Goal: Information Seeking & Learning: Learn about a topic

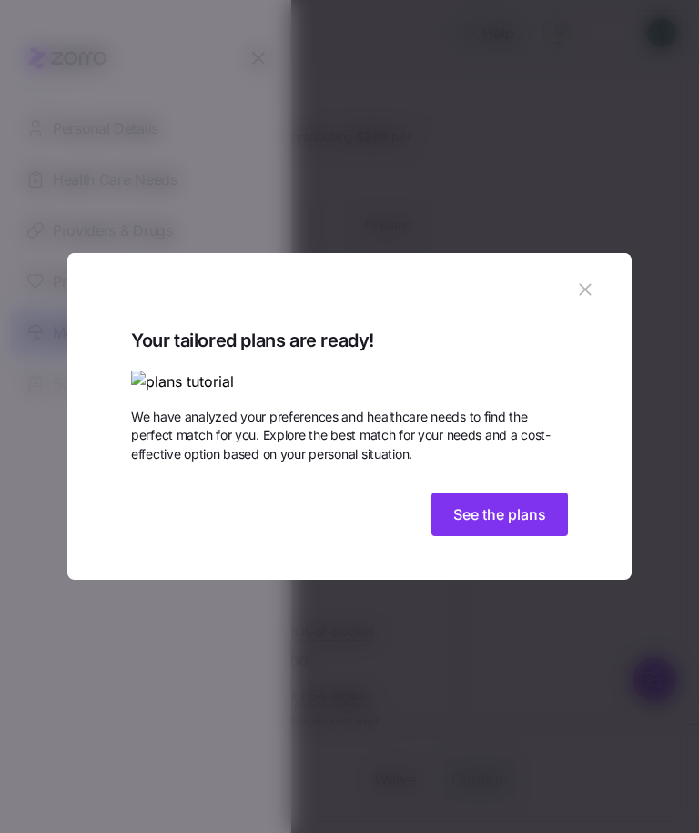
click at [512, 536] on button "See the plans" at bounding box center [499, 514] width 137 height 44
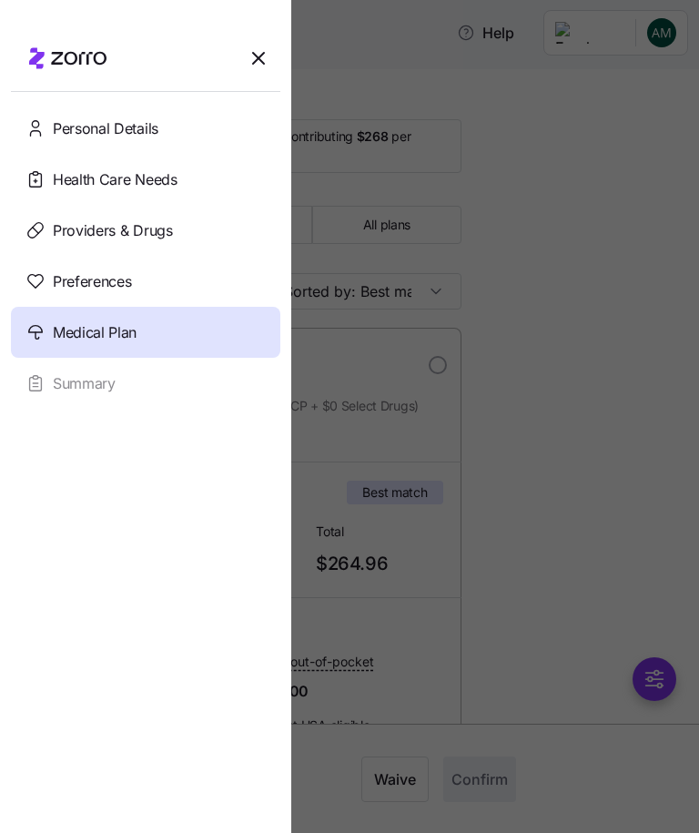
click at [210, 322] on div "Medical Plan" at bounding box center [145, 332] width 269 height 51
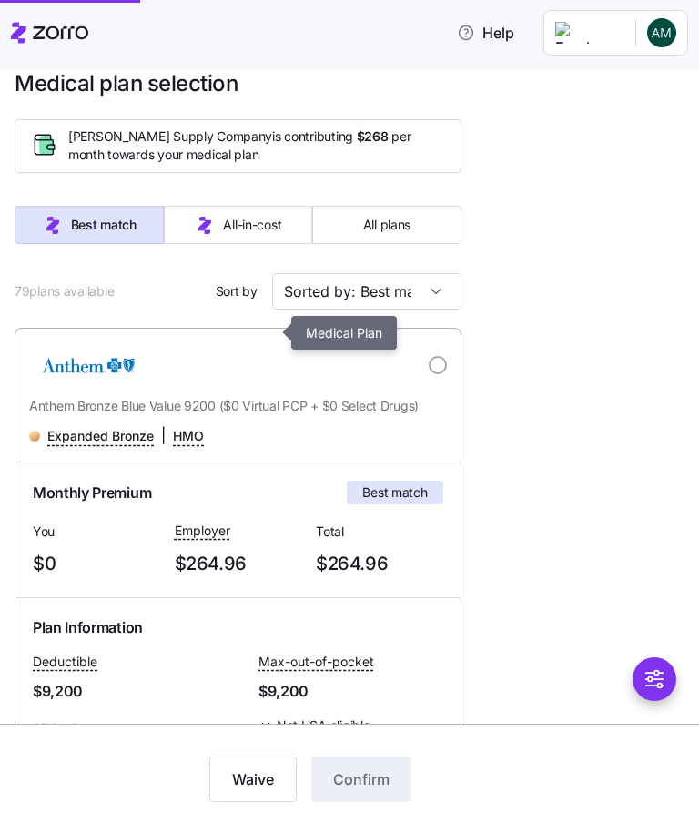
click at [543, 237] on div at bounding box center [349, 416] width 699 height 833
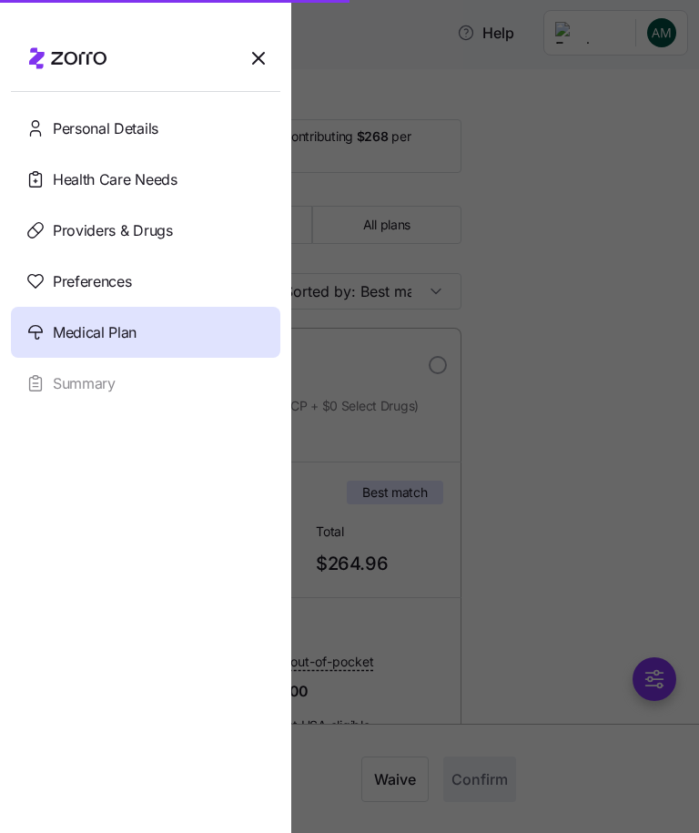
click at [486, 287] on div at bounding box center [349, 416] width 699 height 833
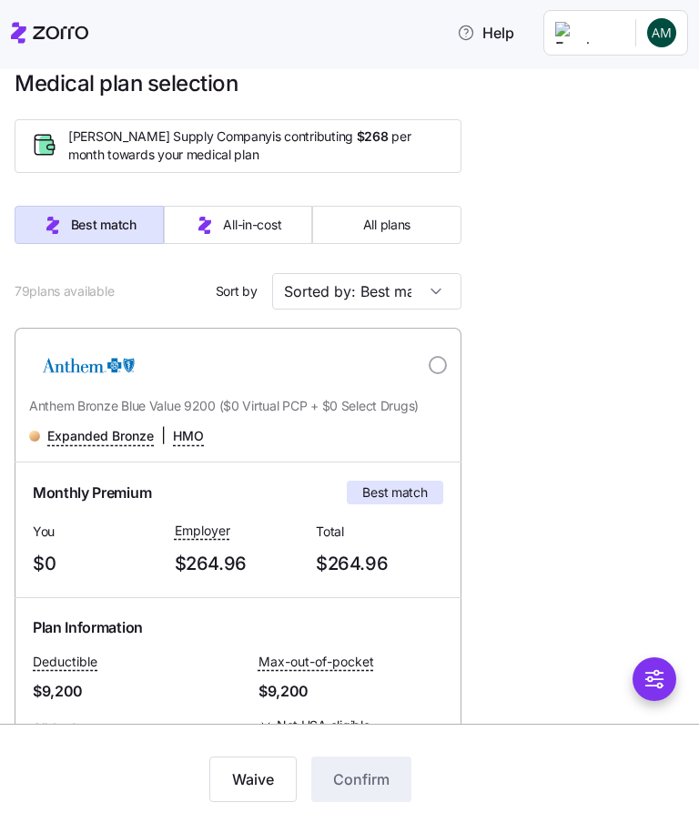
click at [434, 300] on input "Sorted by: Best match" at bounding box center [366, 291] width 189 height 36
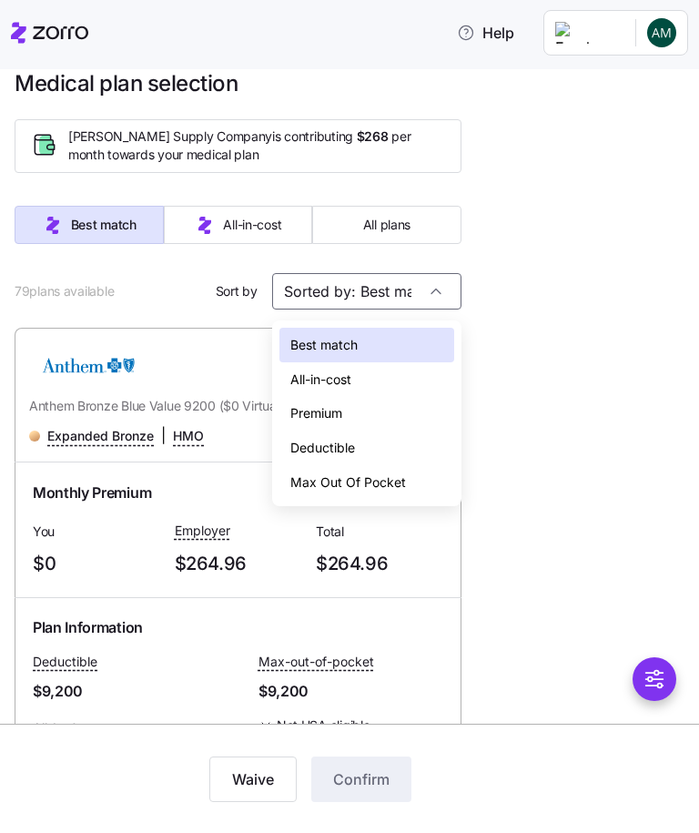
click at [350, 439] on div "Deductible" at bounding box center [366, 448] width 175 height 35
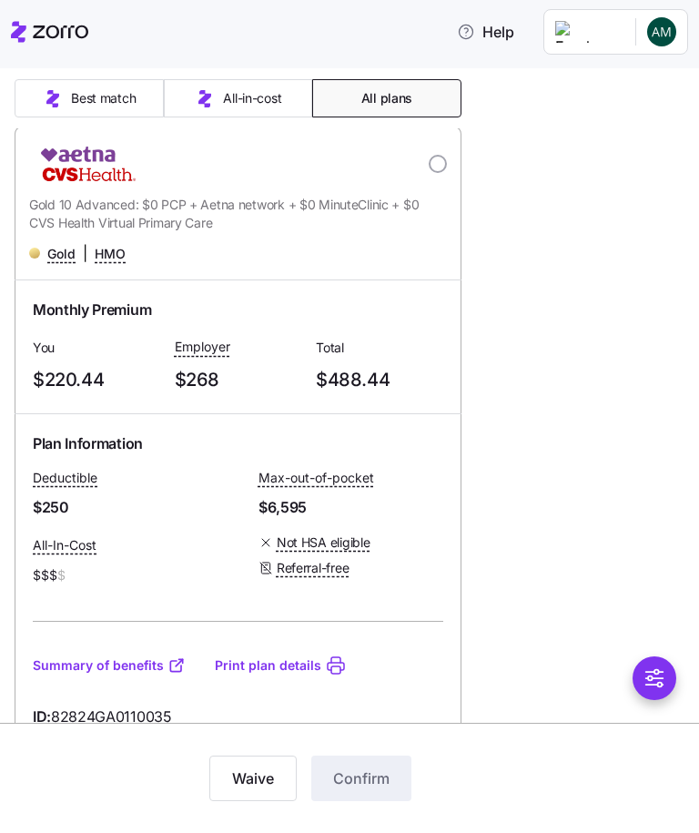
scroll to position [201, 0]
click at [70, 656] on link "Summary of benefits" at bounding box center [109, 665] width 153 height 18
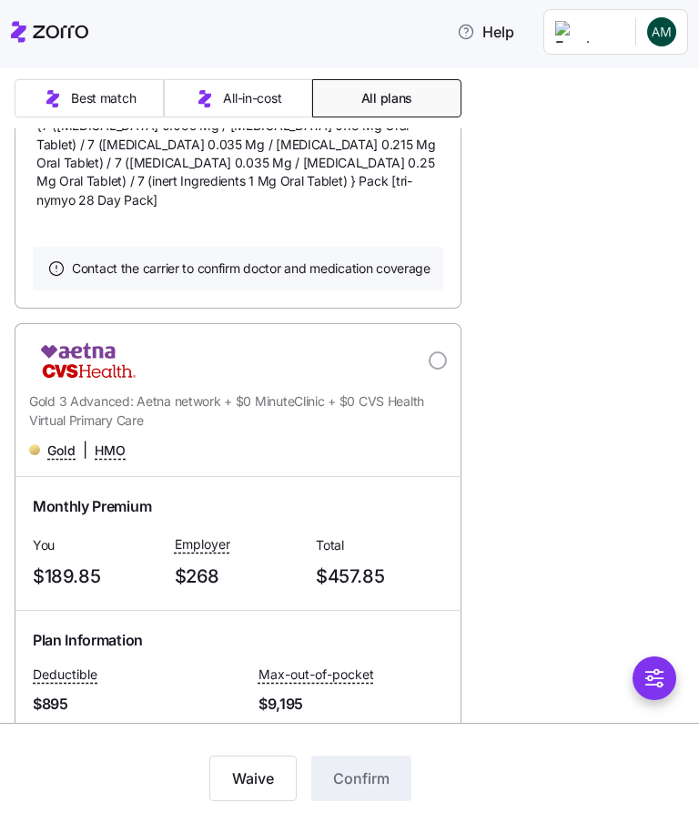
scroll to position [2582, 0]
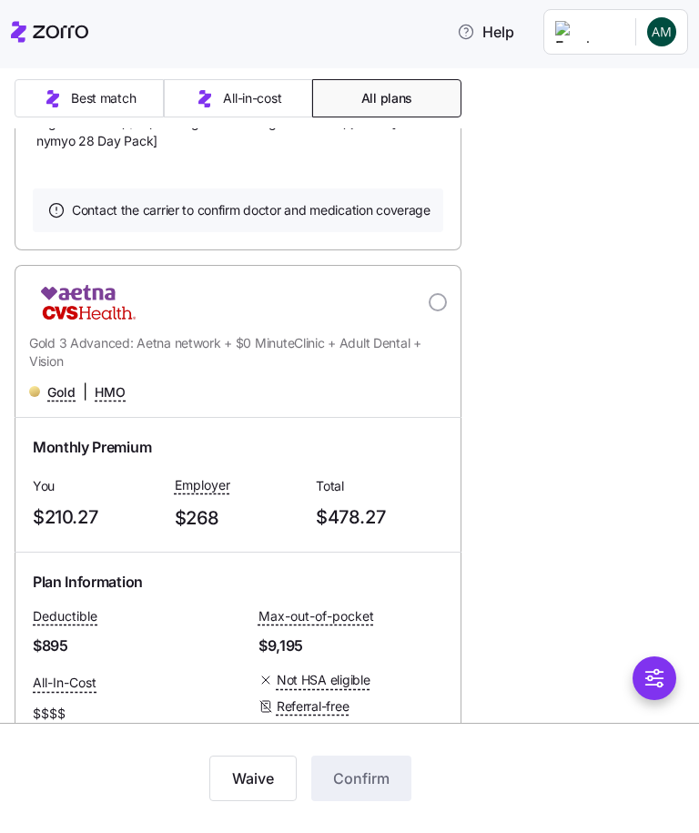
scroll to position [3937, 0]
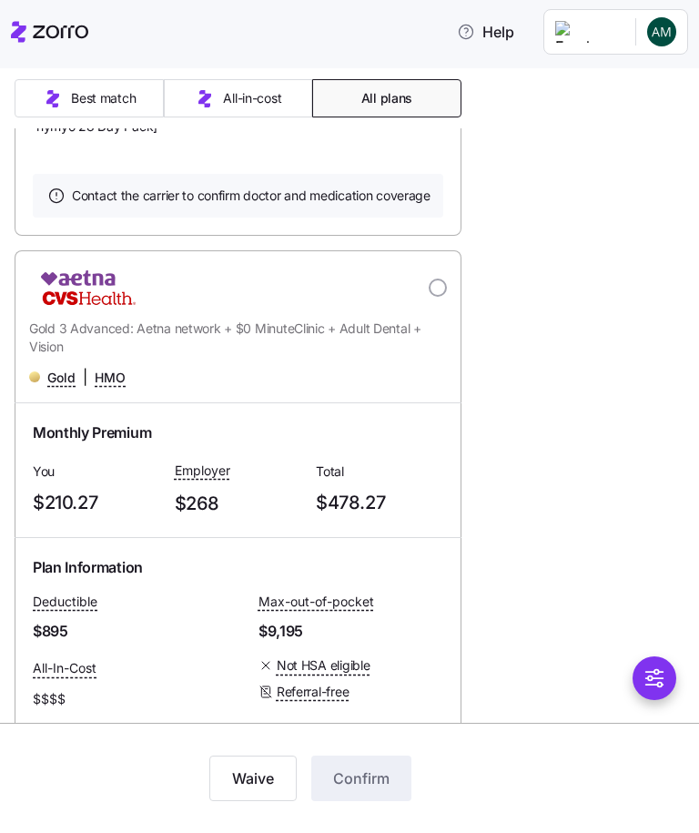
click at [86, 781] on link "Summary of benefits" at bounding box center [109, 790] width 153 height 18
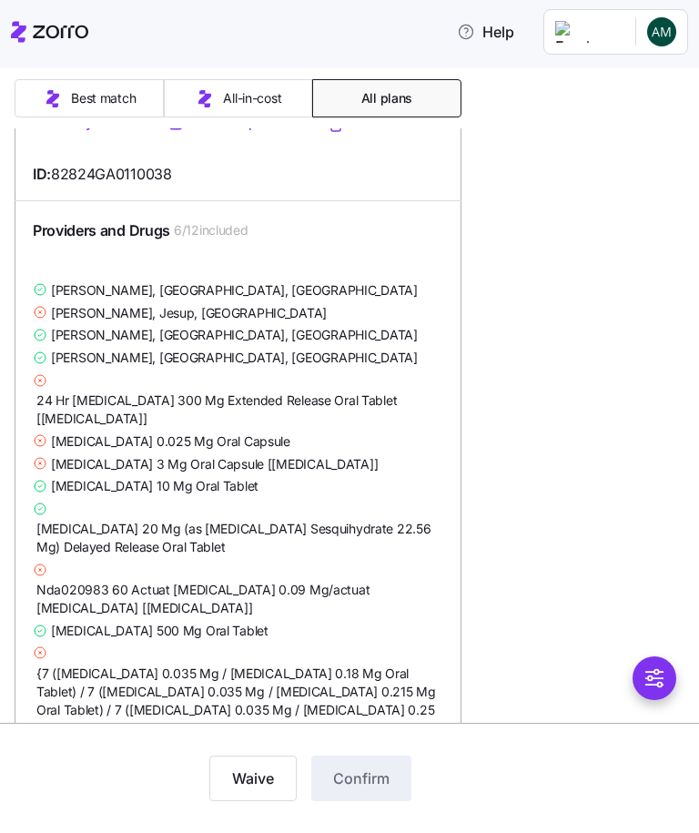
scroll to position [5072, 0]
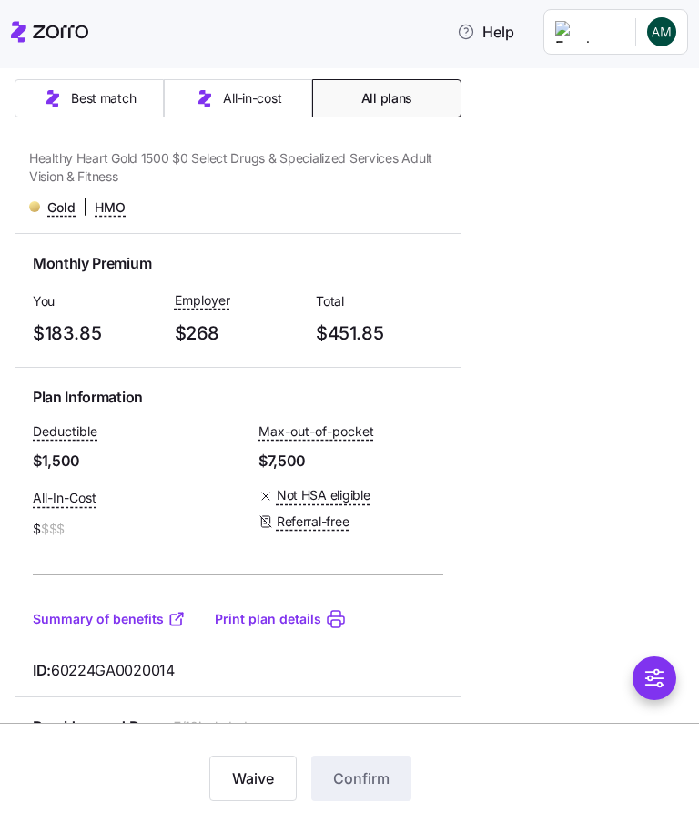
scroll to position [19491, 0]
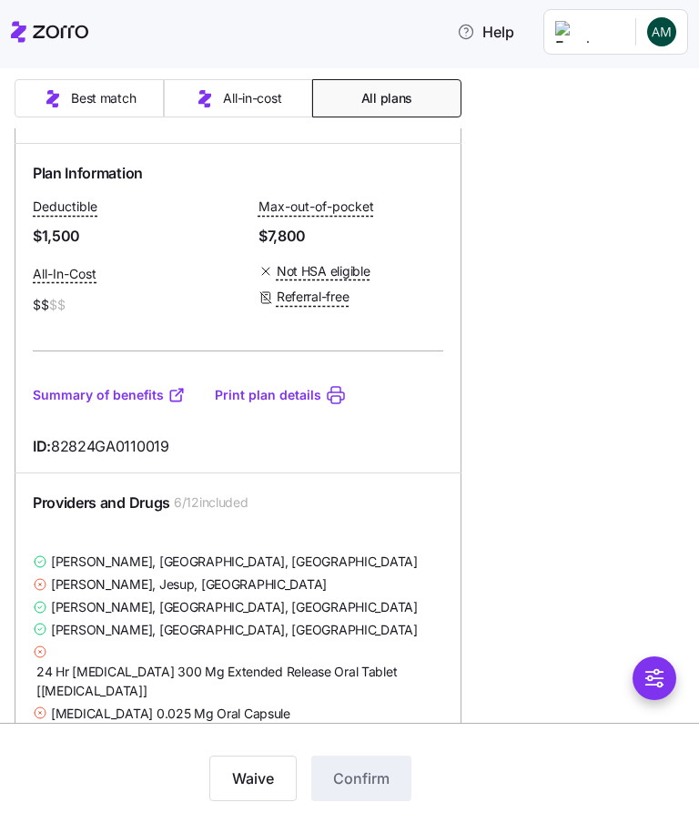
scroll to position [20849, 0]
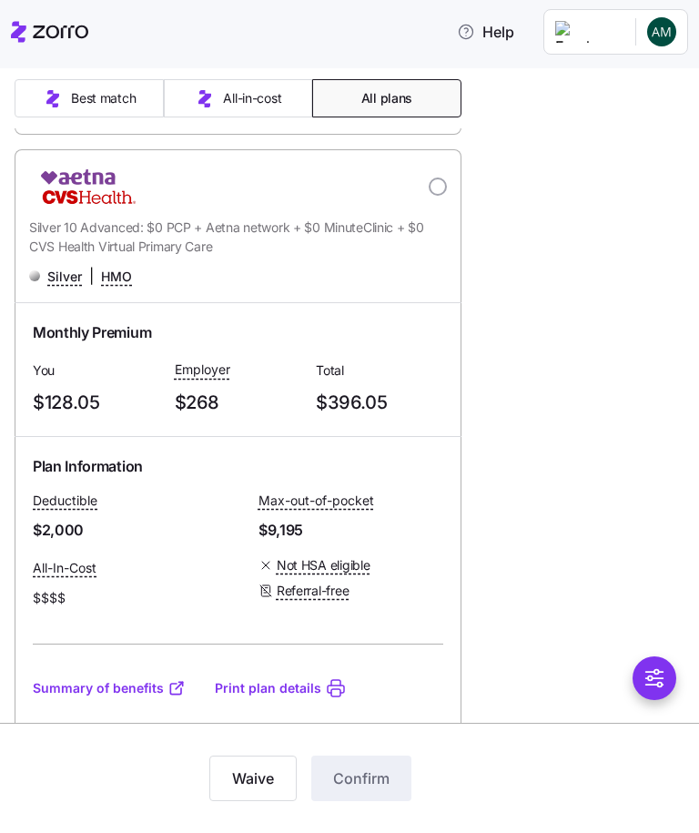
scroll to position [21870, 0]
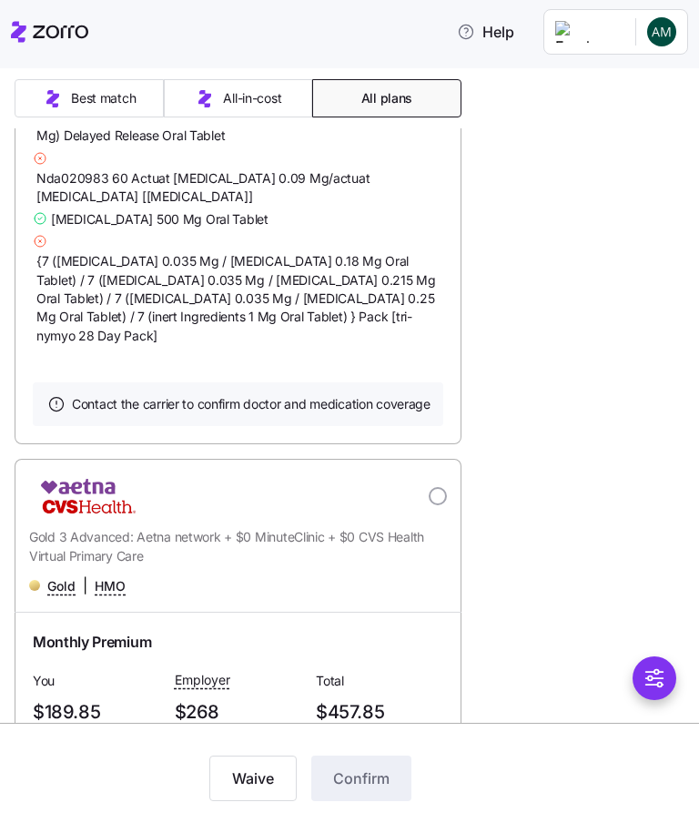
scroll to position [2488, 0]
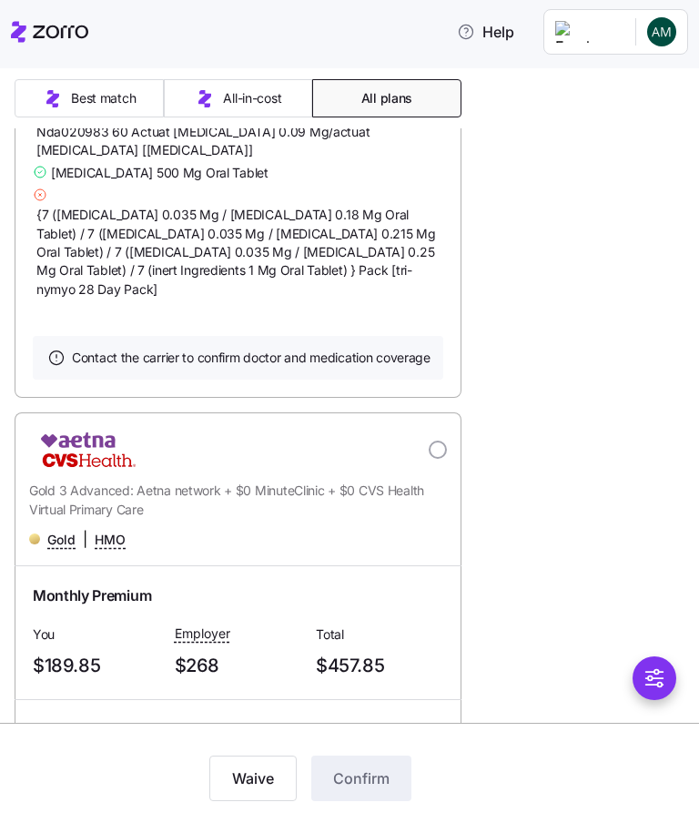
click at [63, 94] on icon "button" at bounding box center [53, 99] width 22 height 22
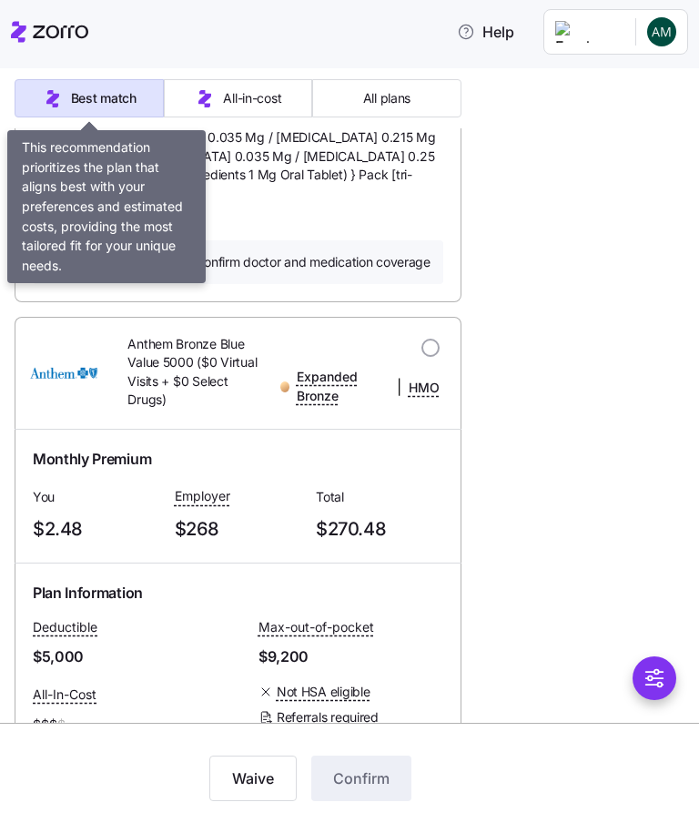
scroll to position [749, 0]
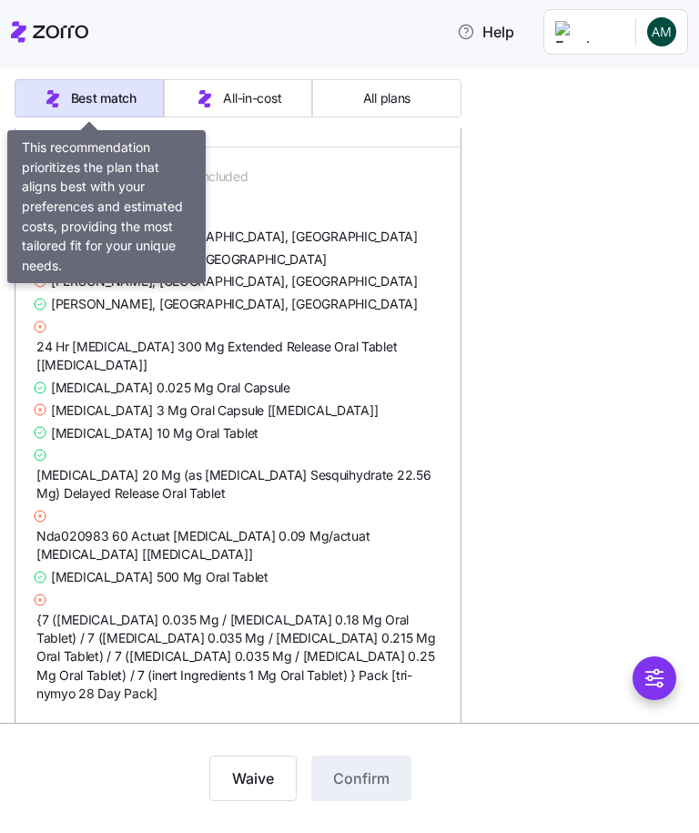
type input "Sorted by: Best match"
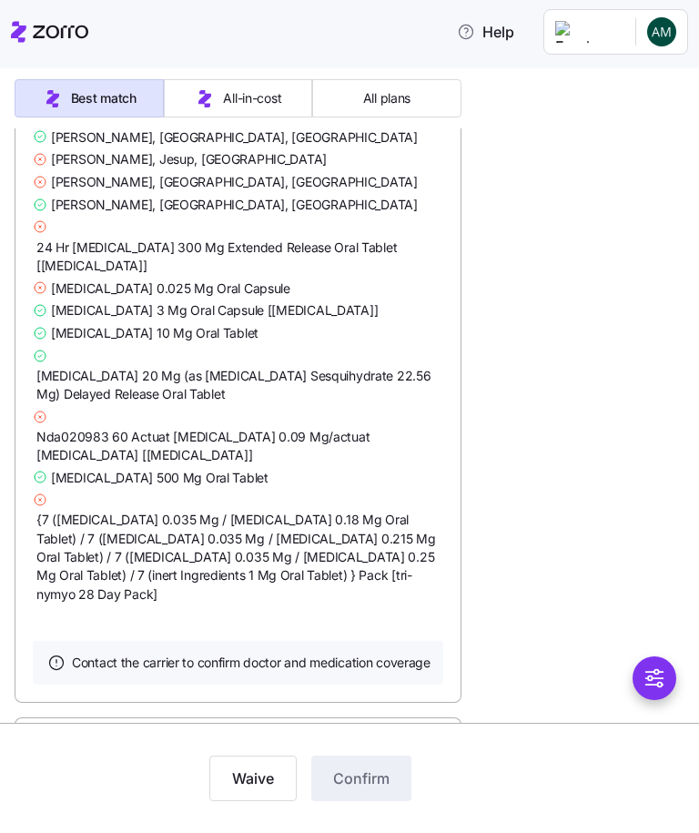
scroll to position [30113, 0]
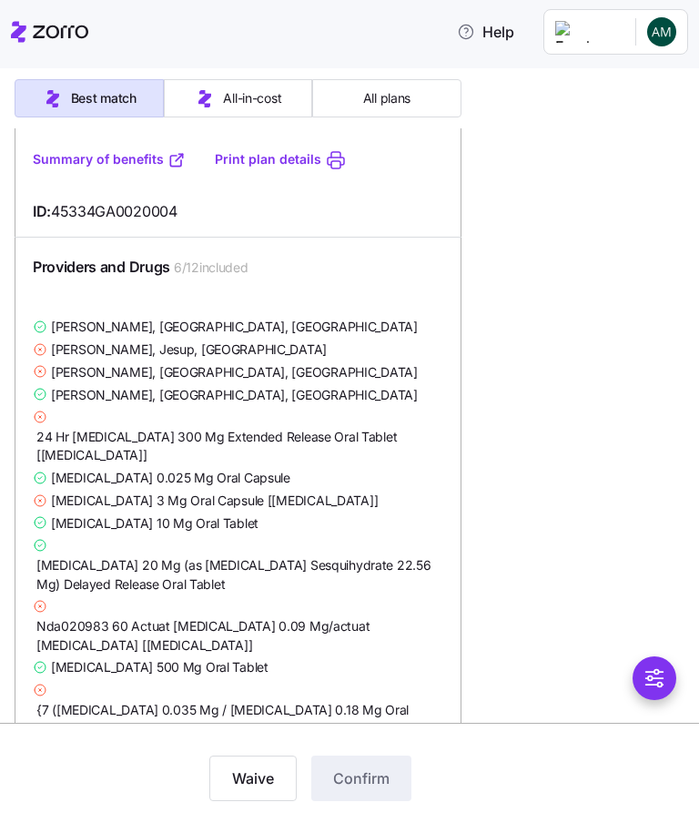
scroll to position [32463, 0]
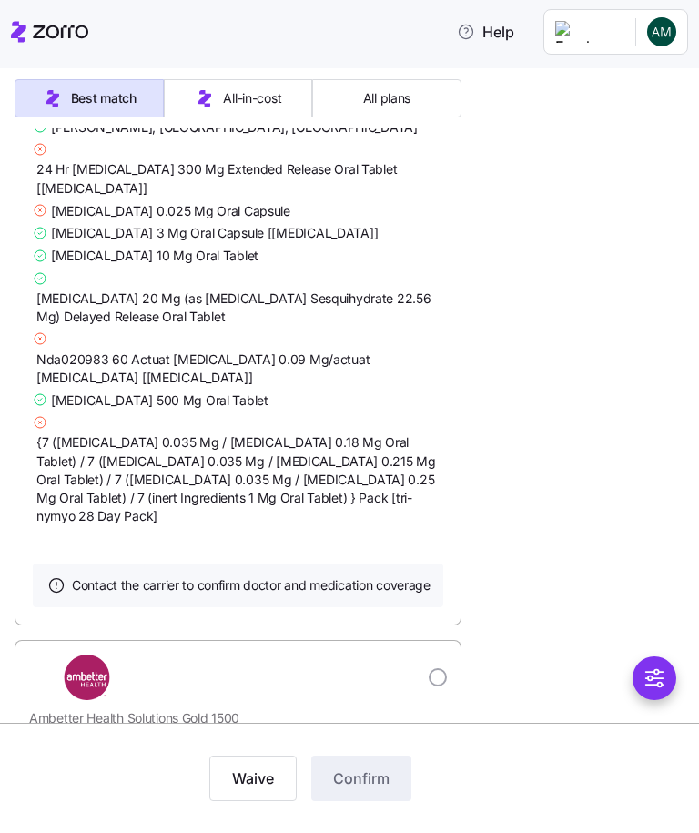
scroll to position [68516, 0]
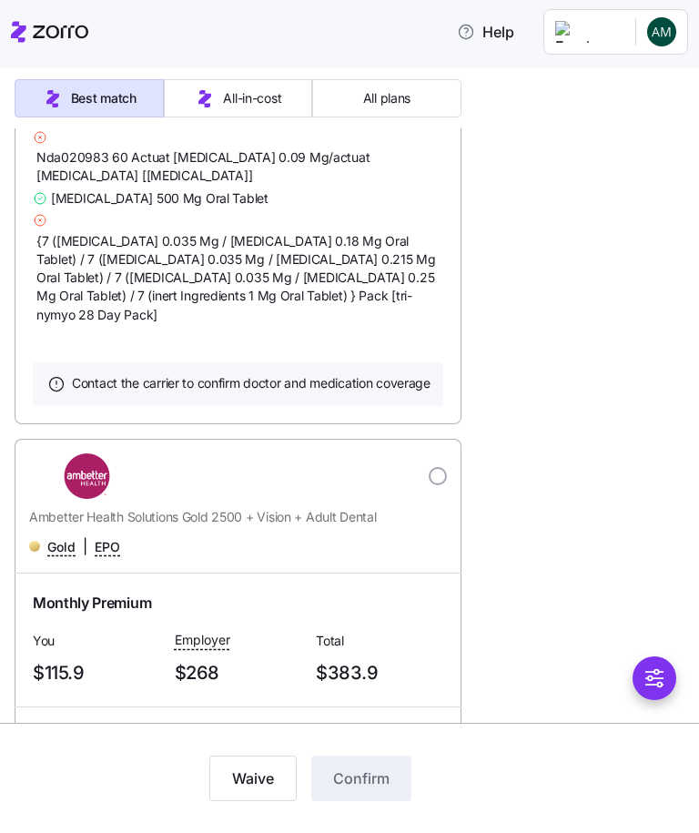
scroll to position [69814, 0]
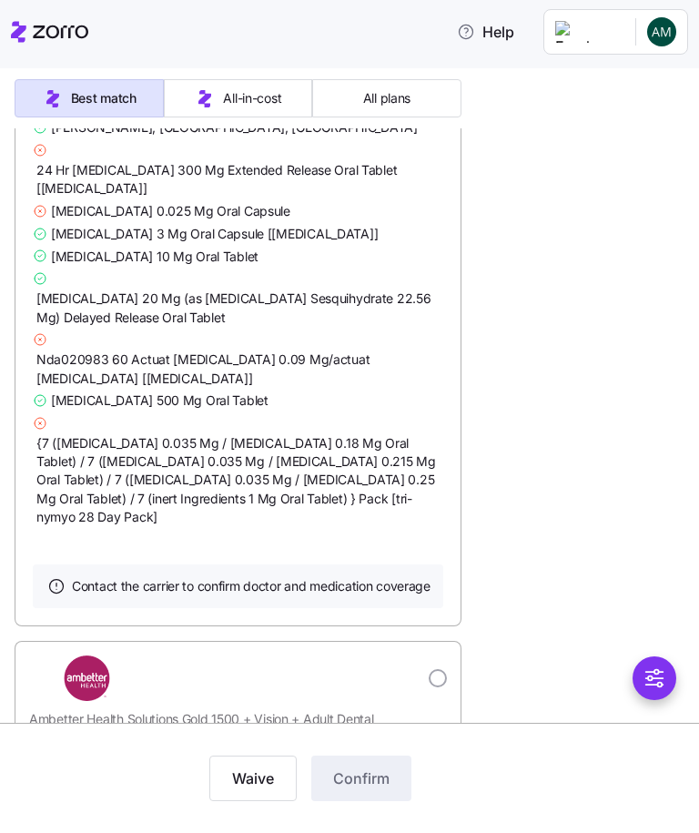
scroll to position [70880, 0]
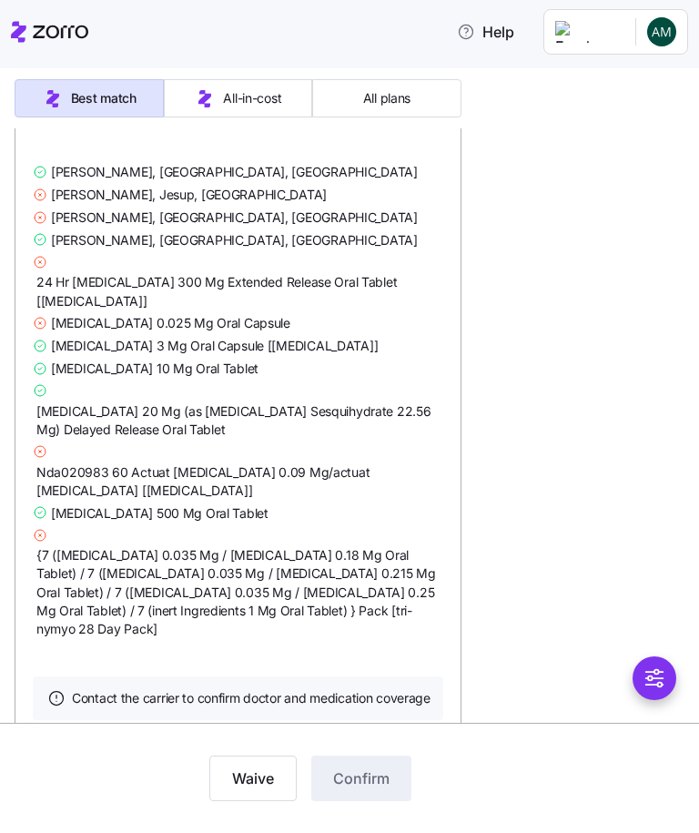
scroll to position [72037, 0]
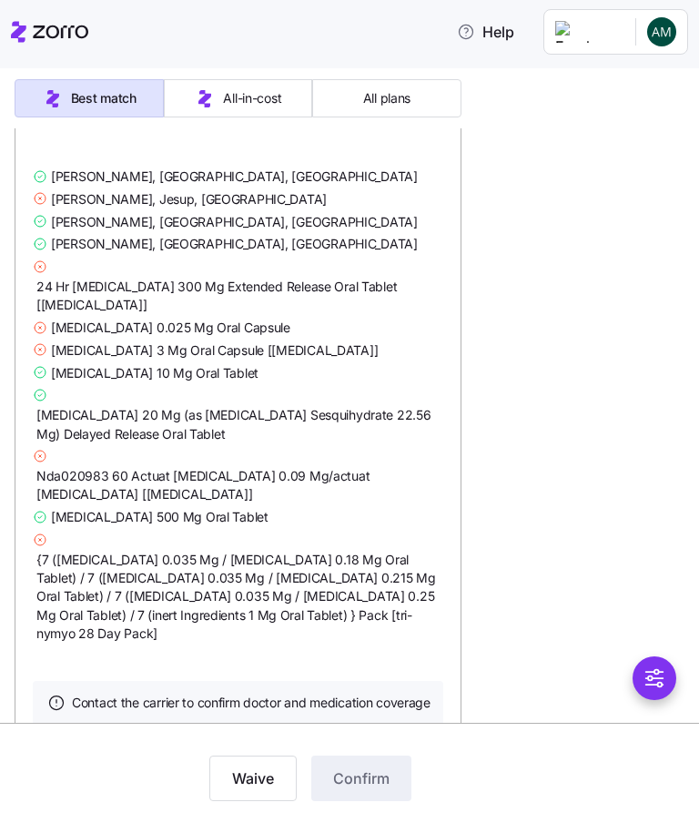
scroll to position [73252, 0]
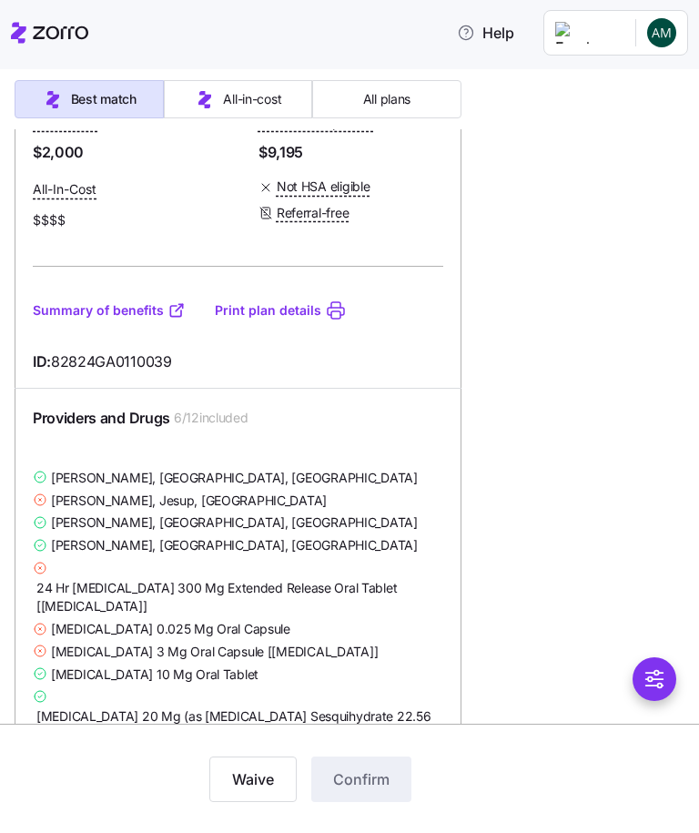
scroll to position [75575, 0]
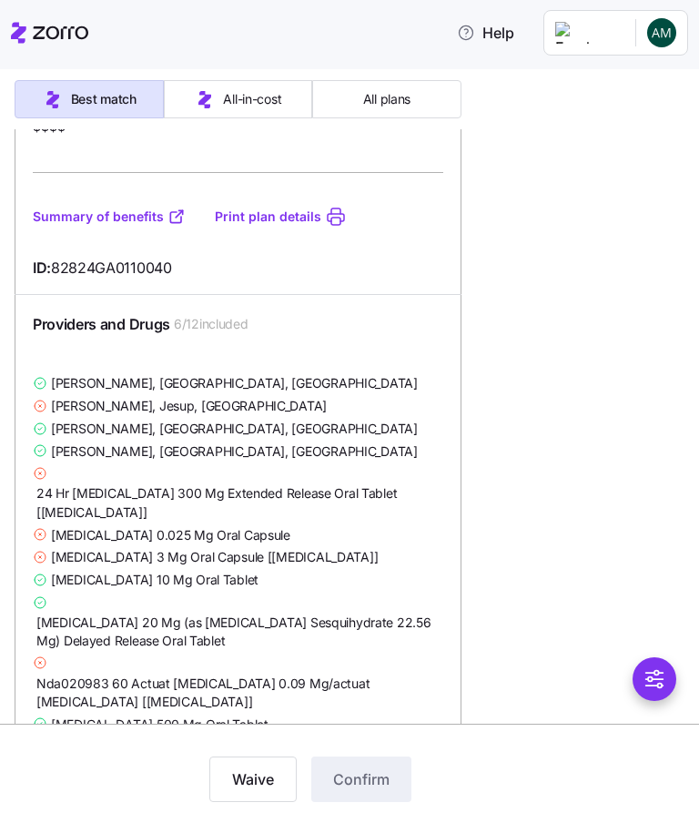
scroll to position [76966, 0]
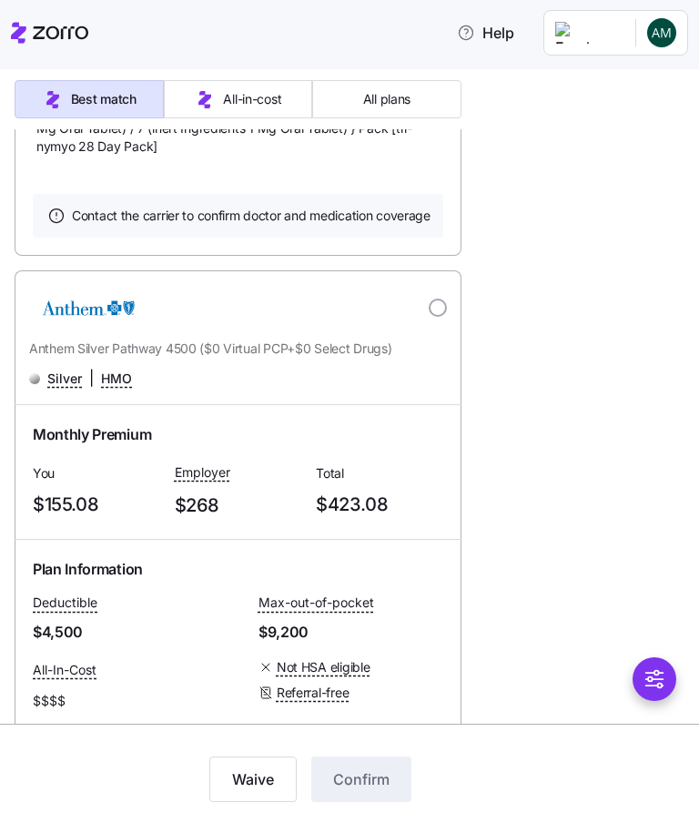
scroll to position [80362, 0]
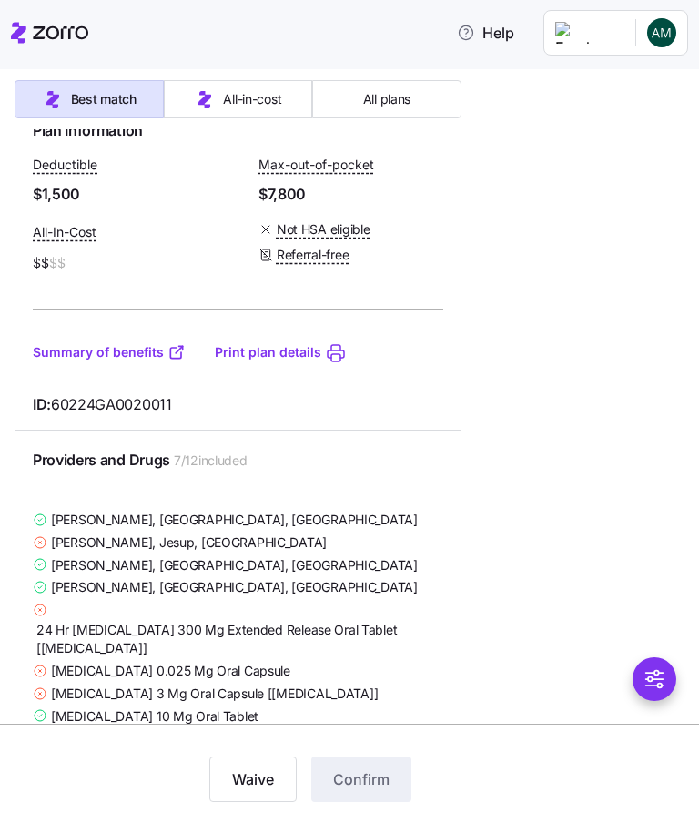
scroll to position [88651, 0]
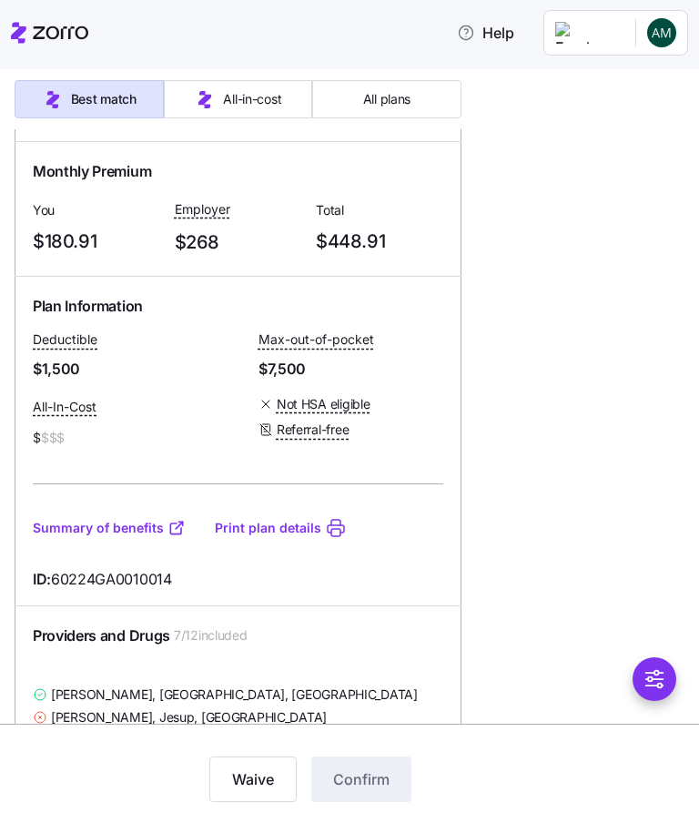
scroll to position [86766, 0]
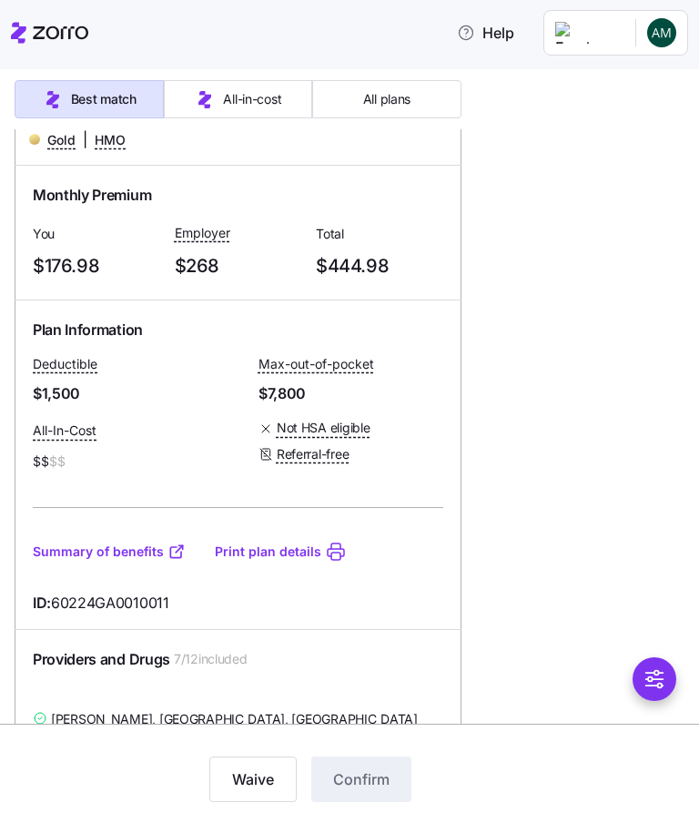
click at [698, 44] on header "Help" at bounding box center [349, 29] width 699 height 58
